Goal: Task Accomplishment & Management: Use online tool/utility

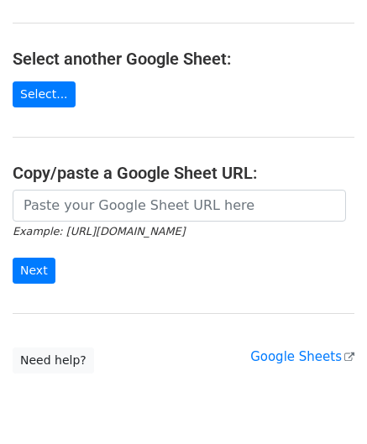
scroll to position [168, 0]
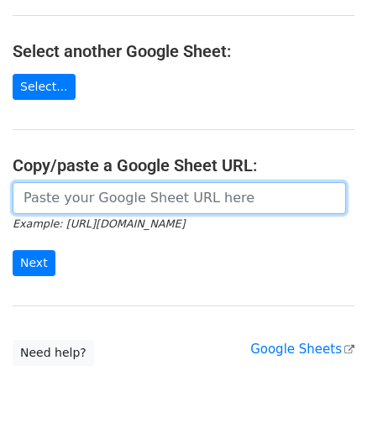
click at [85, 205] on input "url" at bounding box center [179, 198] width 333 height 32
paste input "[URL][DOMAIN_NAME]"
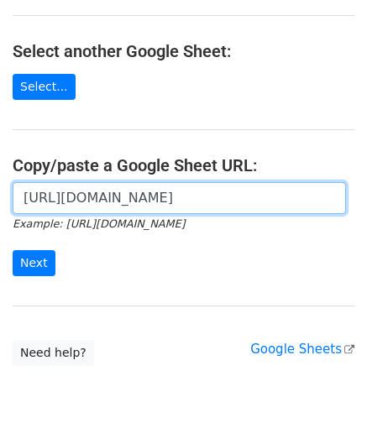
scroll to position [0, 334]
type input "[URL][DOMAIN_NAME]"
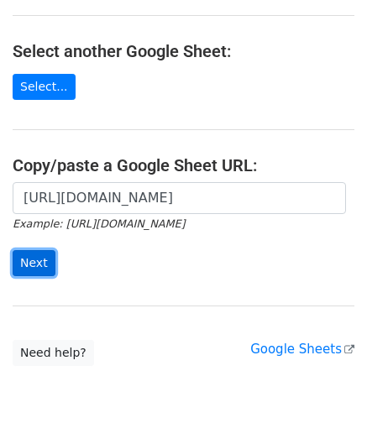
click at [34, 258] on input "Next" at bounding box center [34, 263] width 43 height 26
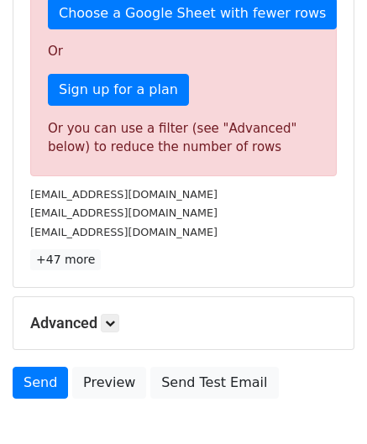
scroll to position [566, 0]
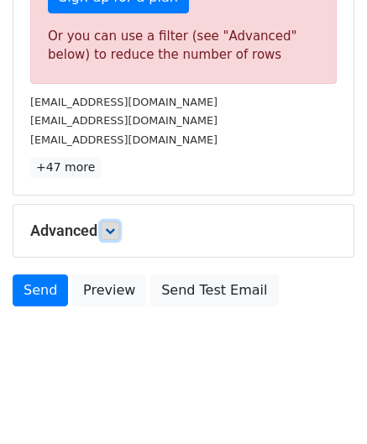
click at [115, 229] on icon at bounding box center [110, 231] width 10 height 10
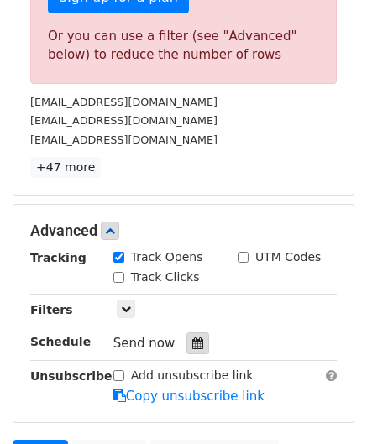
click at [195, 333] on div at bounding box center [197, 343] width 23 height 22
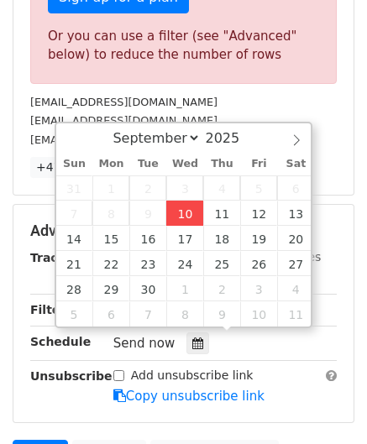
type input "[DATE] 12:00"
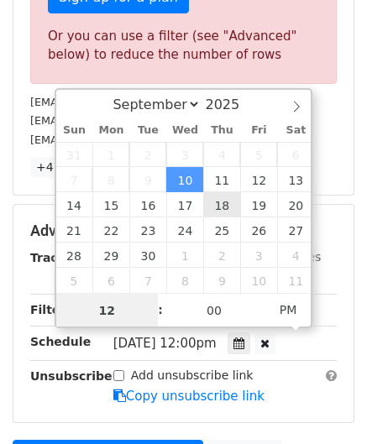
paste input "6"
type input "6"
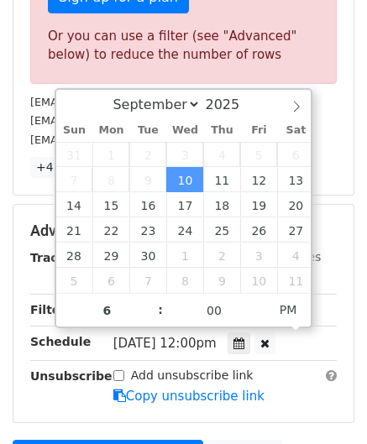
type input "[DATE] 18:00"
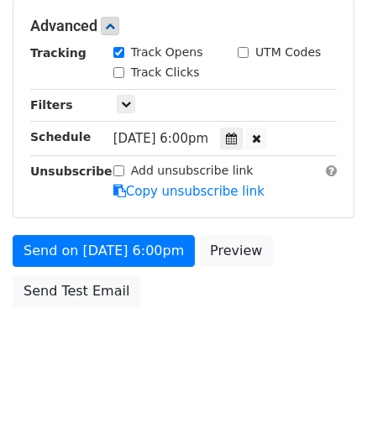
scroll to position [769, 0]
